Goal: Navigation & Orientation: Find specific page/section

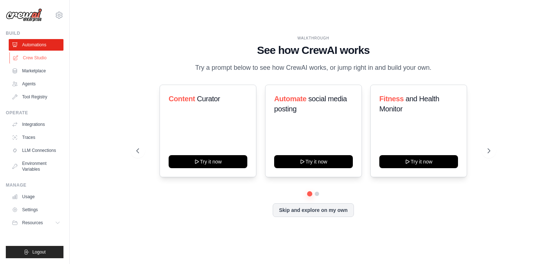
click at [35, 57] on link "Crew Studio" at bounding box center [36, 58] width 55 height 12
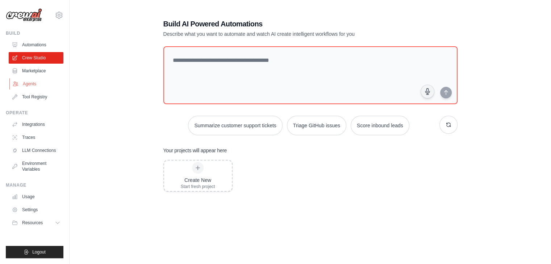
click at [42, 82] on link "Agents" at bounding box center [36, 84] width 55 height 12
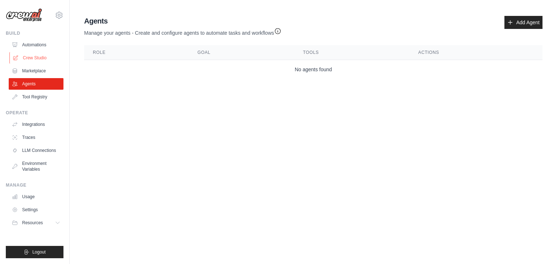
click at [39, 54] on link "Crew Studio" at bounding box center [36, 58] width 55 height 12
